Goal: Task Accomplishment & Management: Manage account settings

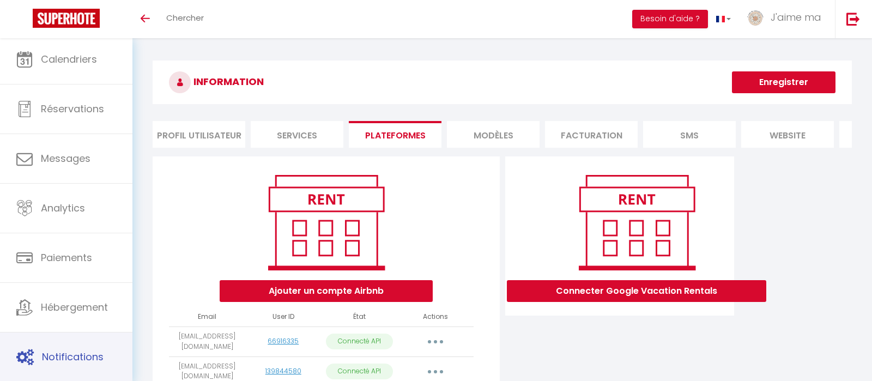
click at [95, 341] on link "Notifications" at bounding box center [66, 356] width 132 height 49
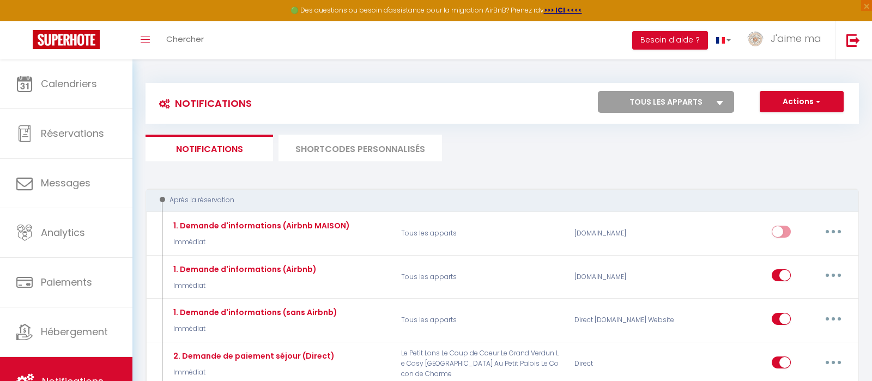
click at [333, 143] on li "SHORTCODES PERSONNALISÉS" at bounding box center [359, 148] width 163 height 27
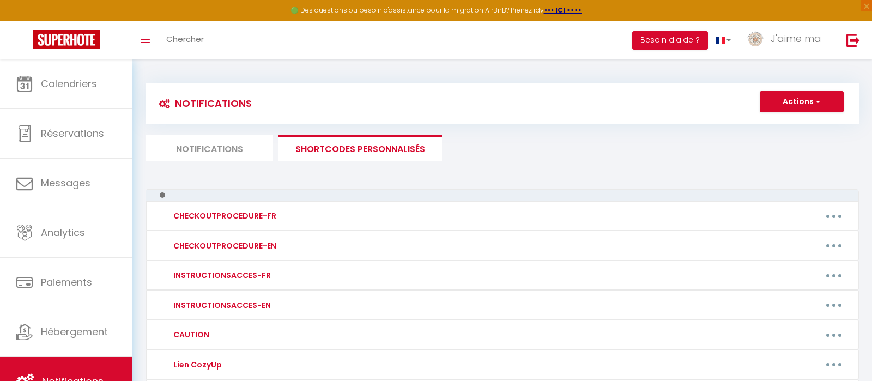
scroll to position [185, 0]
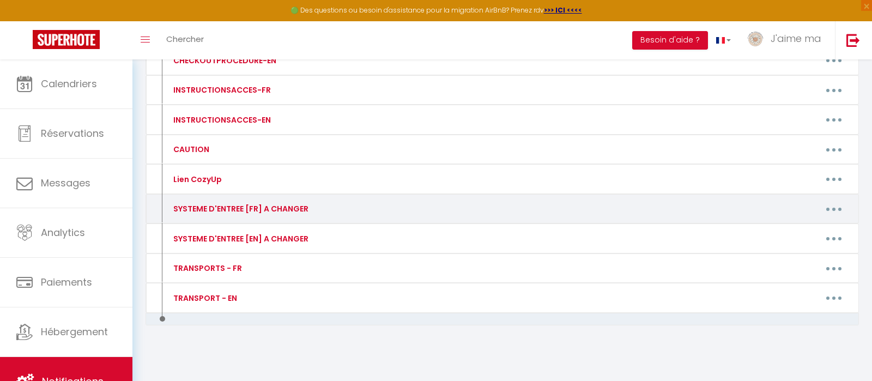
drag, startPoint x: 838, startPoint y: 206, endPoint x: 790, endPoint y: 238, distance: 57.4
click at [838, 206] on button "button" at bounding box center [833, 208] width 31 height 17
click at [788, 233] on link "Editer" at bounding box center [805, 233] width 81 height 19
type input "SYSTEME D'ENTREE [FR] A CHANGER"
type textarea "Code de la boite à clés / code de serrure connectée ...ETC"
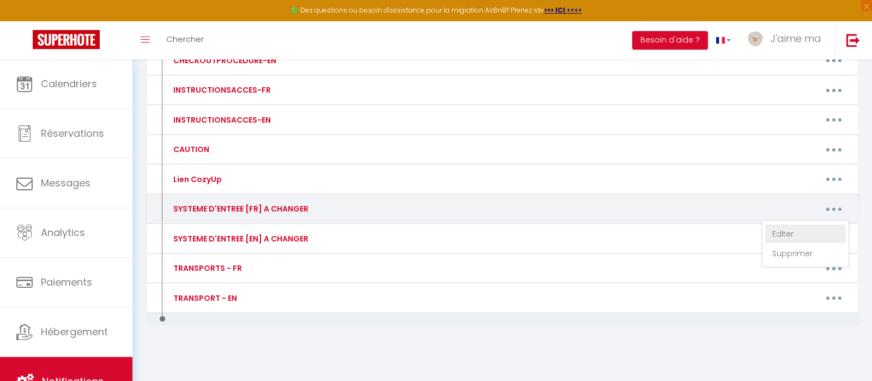
type textarea "🔑 Le CODE DE LA BOÎTE A CLÉS est le : 3011 Alignez bien les chiffres au milieu …"
type textarea "🚪 Le DIGICODE DE LA PORTE PRINCIPALE DE L'IMMEUBLE est le : 0A 🔑 Le CODE DE LA …"
type textarea "🚪 Le DIGICODE DE LA PORTE PRINCIPALE DE L'IMMEUBLE est le : 1407✔️ 🔑 Le CODE DE…"
type textarea "🔑 Le CODE DE LA BOÎTE A CLÉS est le : 0810 Alignez bien les chiffres au milieu …"
type textarea "🔑 Le CODE DE LA BOÎTE A CLÉS est le : 1509 Alignez bien les chiffres au milieu …"
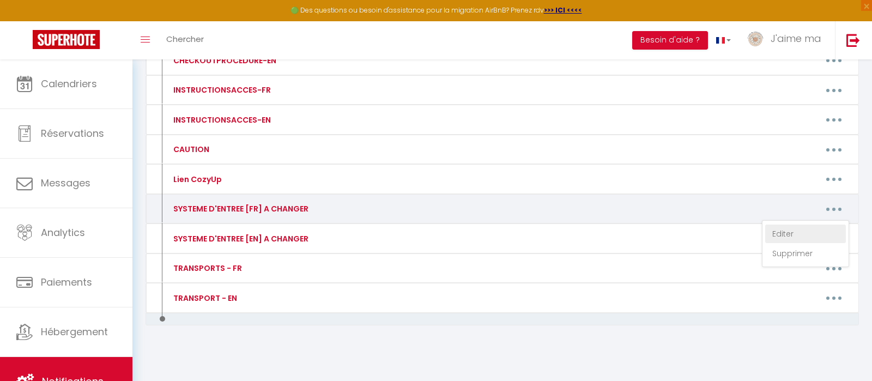
type textarea "🚪 Pour ouvrir la porte de l'immeuble: 1) Appuyez sur le n° 9 pendant 5 secondes…"
type textarea "🔑 Le CODE DE LA BOÎTE A CLÉS est le : 0810 Alignez bien les chiffres au milieu …"
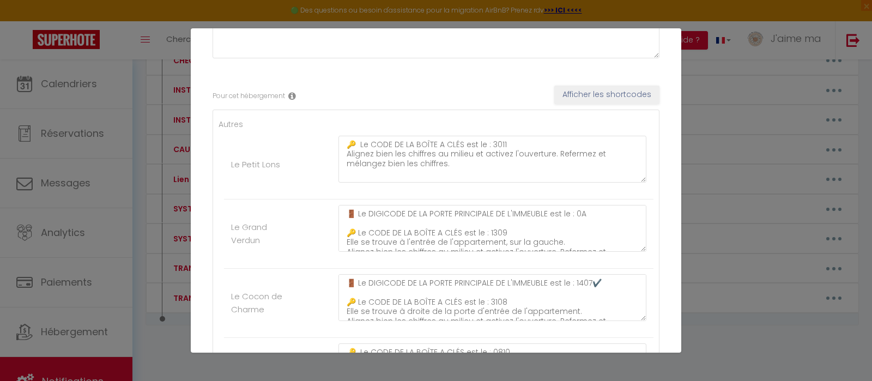
scroll to position [163, 0]
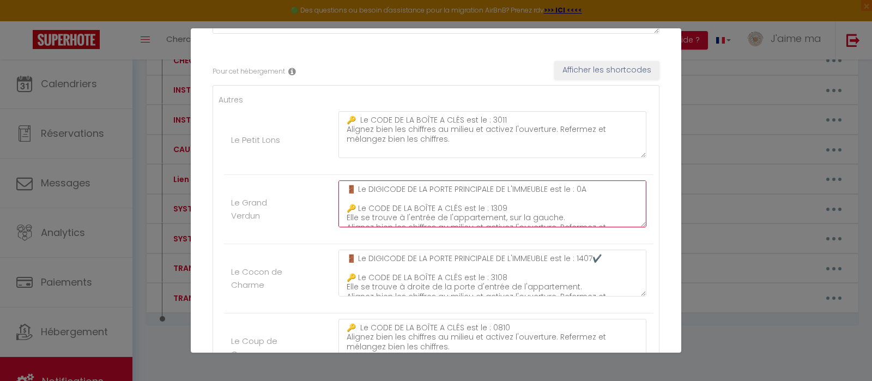
click at [514, 208] on textarea "🚪 Le DIGICODE DE LA PORTE PRINCIPALE DE L'IMMEUBLE est le : 0A 🔑 Le CODE DE LA …" at bounding box center [492, 203] width 308 height 47
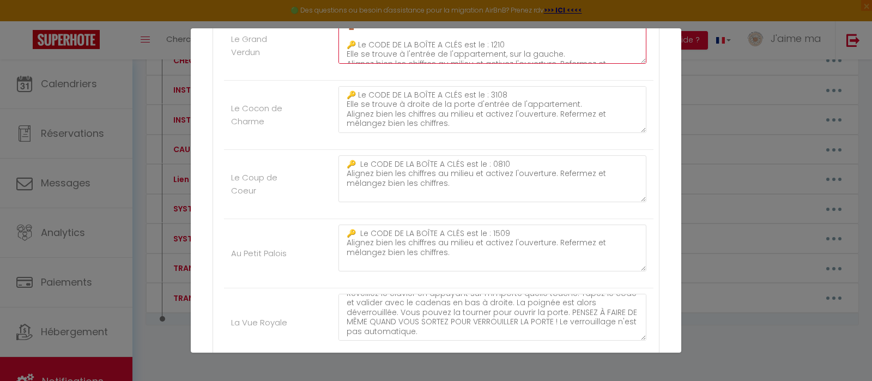
scroll to position [489, 0]
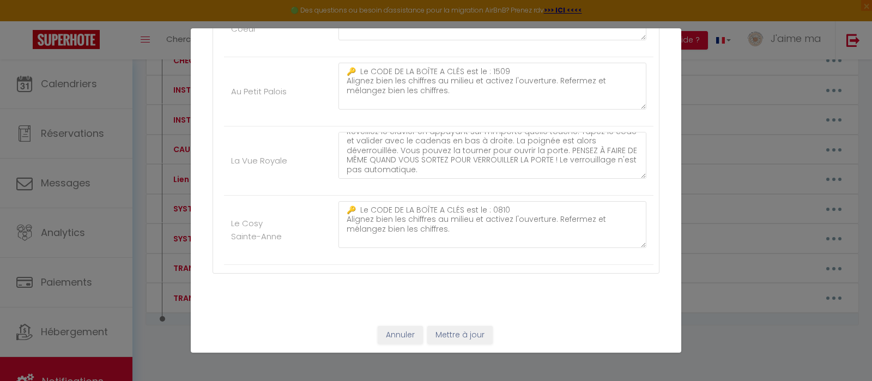
type textarea "🚪 Le DIGICODE DE LA PORTE PRINCIPALE DE L'IMMEUBLE est le : 0A 🔑 Le CODE DE LA …"
click at [475, 331] on button "Mettre à jour" at bounding box center [459, 335] width 65 height 19
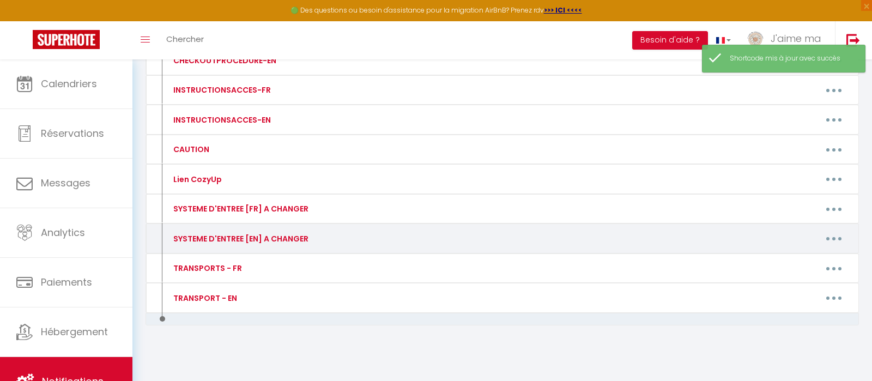
click at [841, 236] on button "button" at bounding box center [833, 238] width 31 height 17
click at [816, 256] on link "Editer" at bounding box center [805, 263] width 81 height 19
type input "SYSTEME D'ENTREE [EN] A CHANGER"
type textarea "Code boite a clés / codé serrure connectée ...ETC"
type textarea "🔑 The KEY BOX CODE is: 3011 Align the numbers carefully in the center and open …"
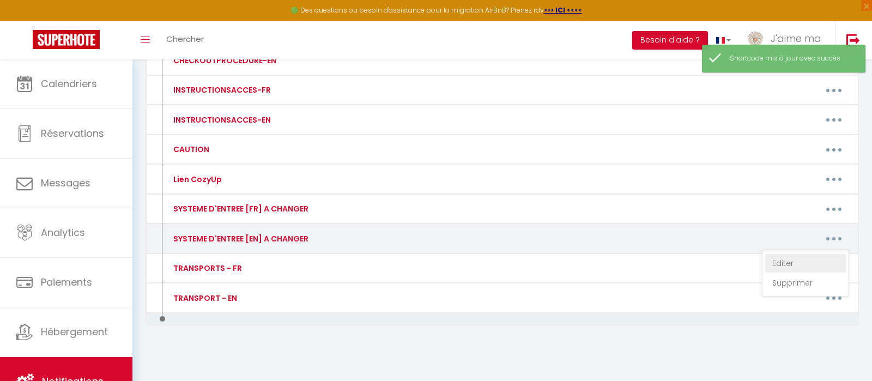
type textarea "🚪 The ACCESS CODE FOR THE BUILDING'S MAIN ENTRANCE is: 0A 🔑 The KEY BOX CODE is…"
type textarea "🚪 The ACCESS CODE for the building’s main entrance is: 1407✔️ 🔑 The KEY BOX COD…"
type textarea "🔑 The KEY BOX CODE is: 0810 Align the numbers carefully in the center and open …"
type textarea "🔑 The KEY BOX CODE is: 1509 Align the numbers carefully in the center and open …"
type textarea "🚪To open the building door: 1) Press number 9 for 5 seconds 2) Wait until the l…"
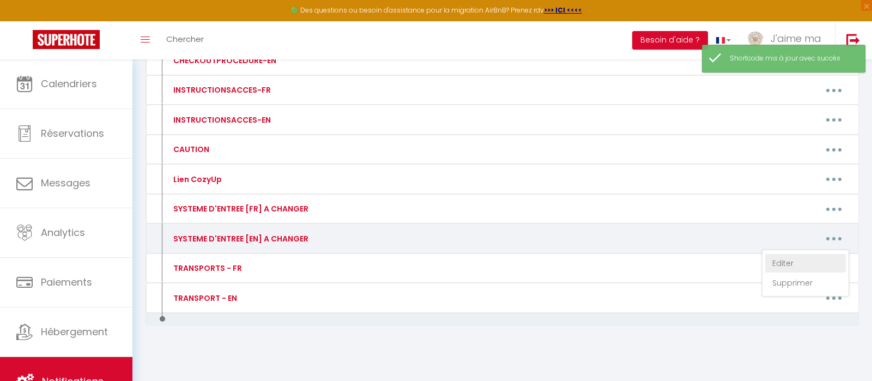
type textarea "🔑 The KEY BOX CODE is: 0810 Align the numbers carefully in the center and open …"
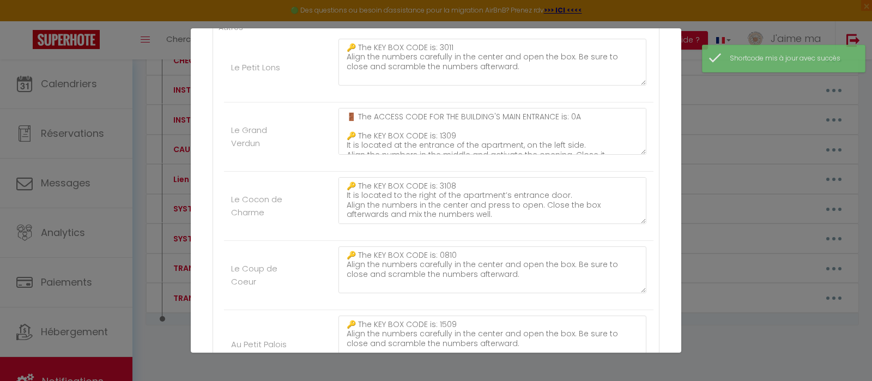
scroll to position [216, 0]
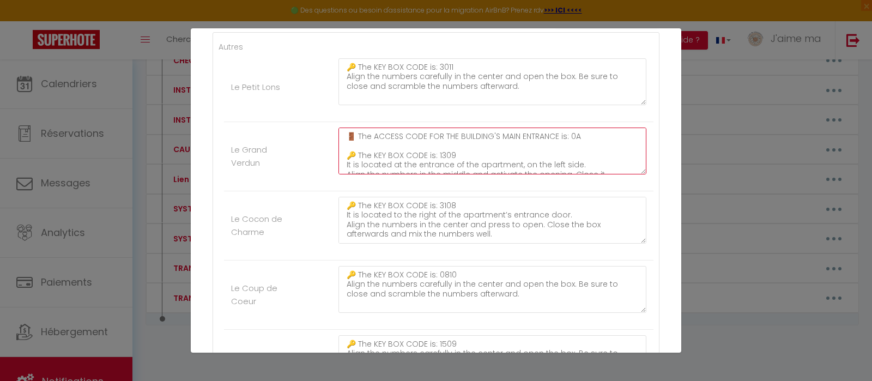
click at [454, 154] on textarea "🚪 The ACCESS CODE FOR THE BUILDING'S MAIN ENTRANCE is: 0A 🔑 The KEY BOX CODE is…" at bounding box center [492, 151] width 308 height 47
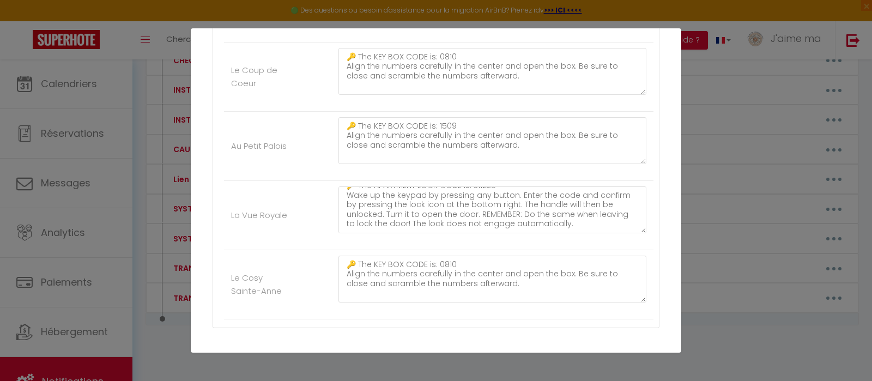
scroll to position [489, 0]
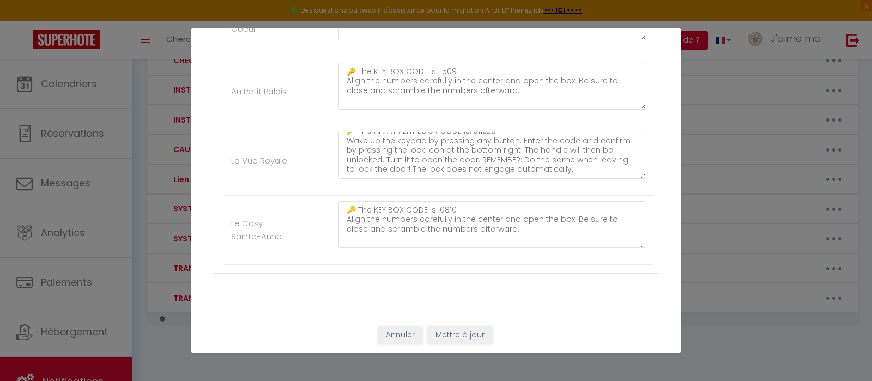
type textarea "🚪 The ACCESS CODE FOR THE BUILDING'S MAIN ENTRANCE is: 0A 🔑 The KEY BOX CODE is…"
click at [478, 332] on button "Mettre à jour" at bounding box center [459, 335] width 65 height 19
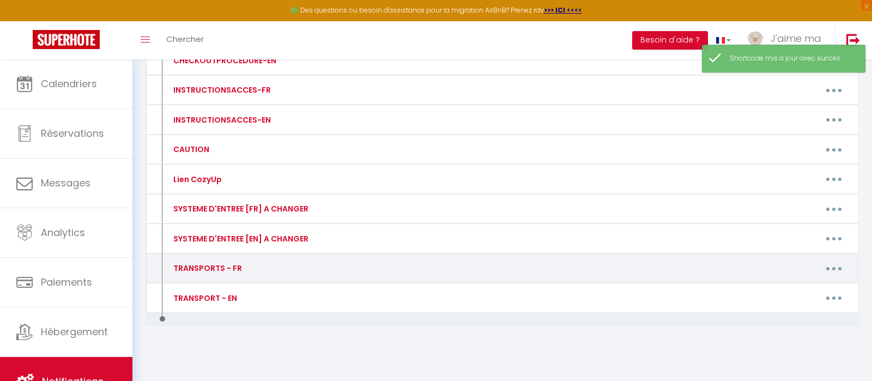
scroll to position [0, 0]
